Goal: Find specific page/section: Find specific page/section

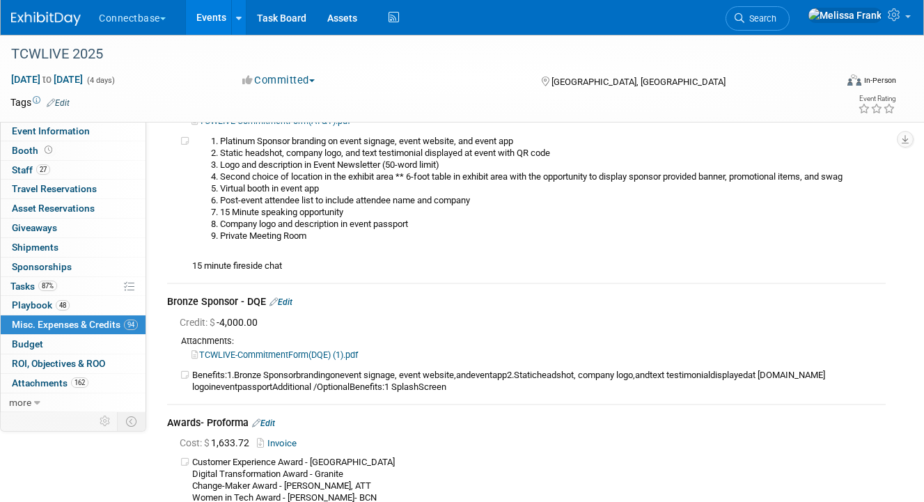
click at [212, 16] on link "Events" at bounding box center [211, 17] width 51 height 35
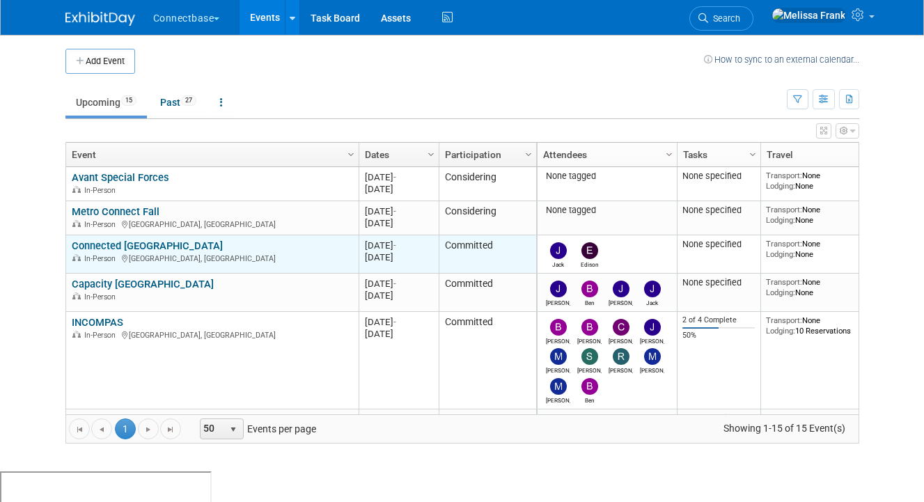
click at [127, 242] on link "Connected [GEOGRAPHIC_DATA]" at bounding box center [147, 246] width 151 height 13
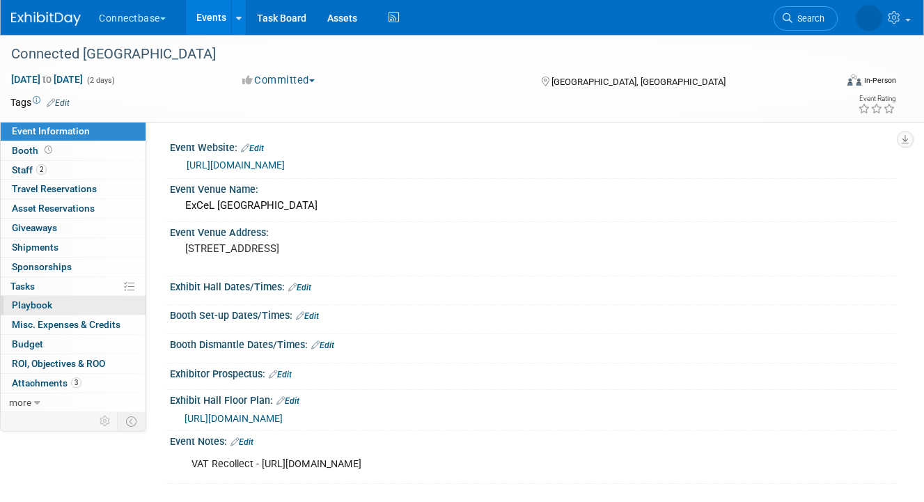
click at [82, 304] on link "0 Playbook 0" at bounding box center [73, 305] width 145 height 19
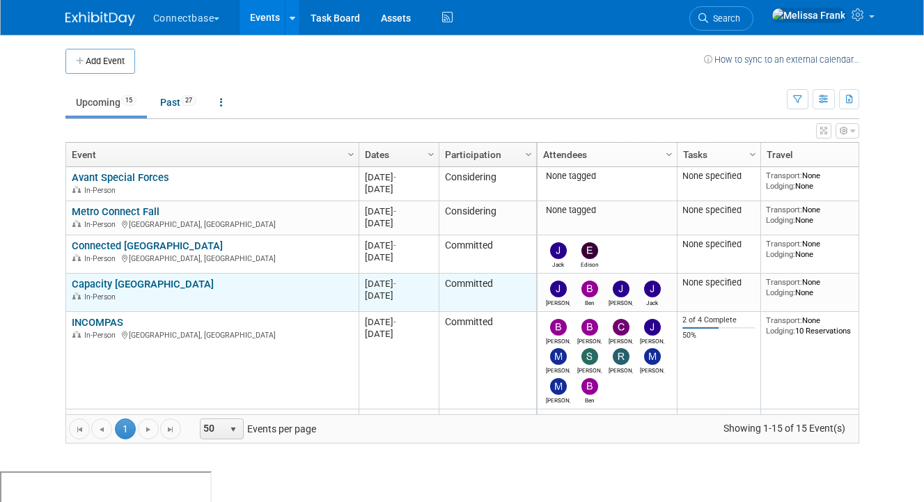
click at [118, 282] on link "Capacity [GEOGRAPHIC_DATA]" at bounding box center [143, 284] width 142 height 13
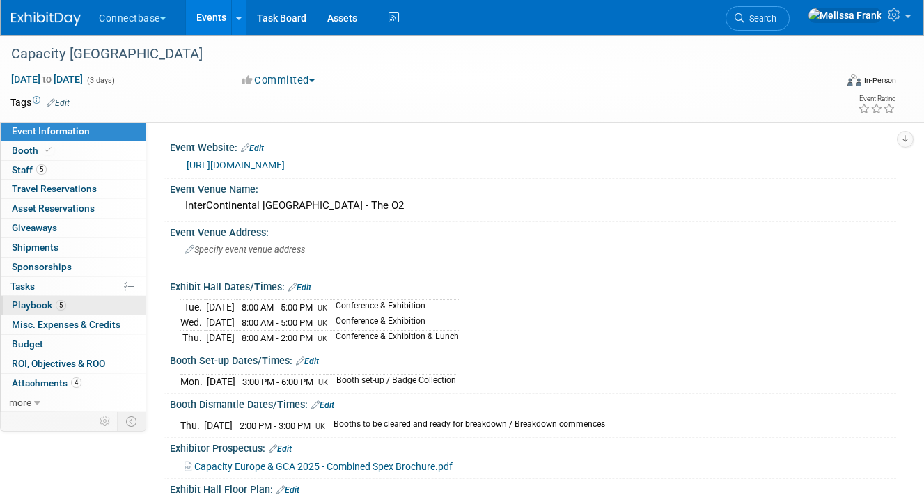
click at [74, 306] on link "5 Playbook 5" at bounding box center [73, 305] width 145 height 19
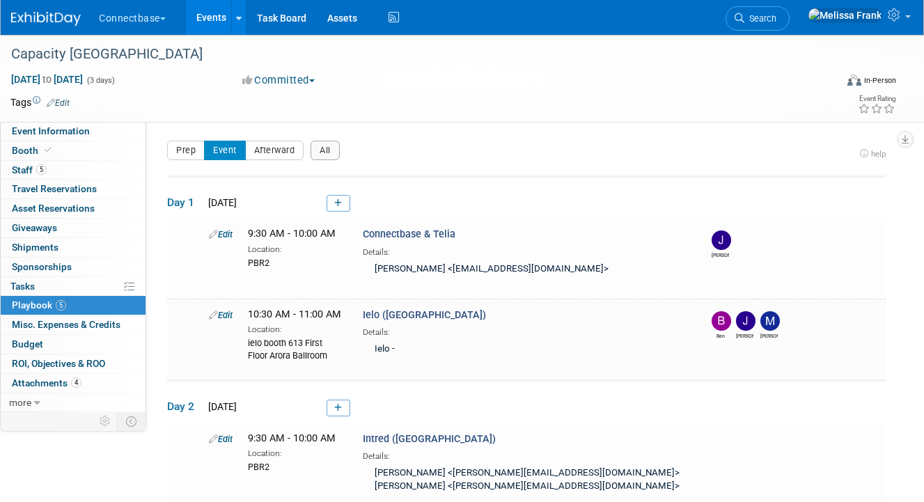
click at [210, 15] on link "Events" at bounding box center [211, 17] width 51 height 35
